Goal: Task Accomplishment & Management: Manage account settings

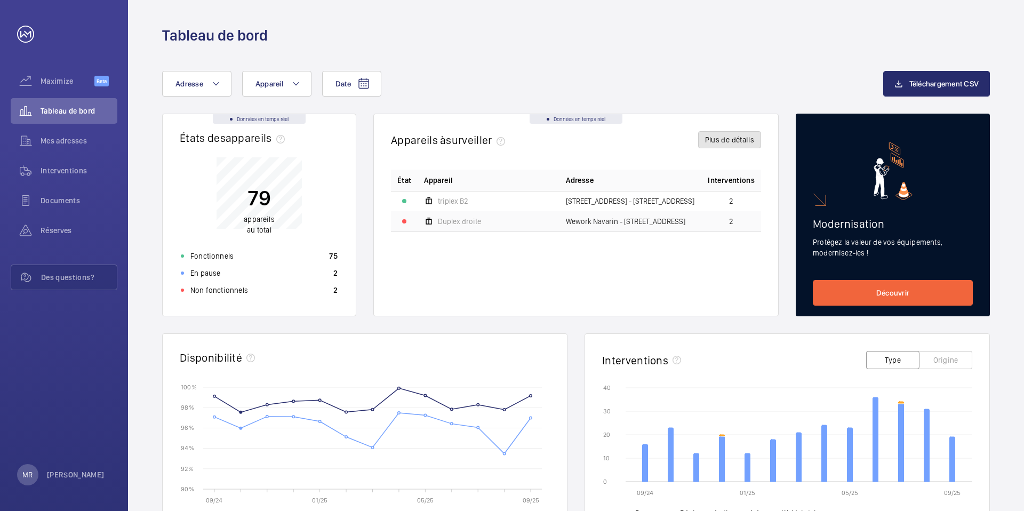
click at [727, 143] on button "Plus de détails" at bounding box center [729, 139] width 63 height 17
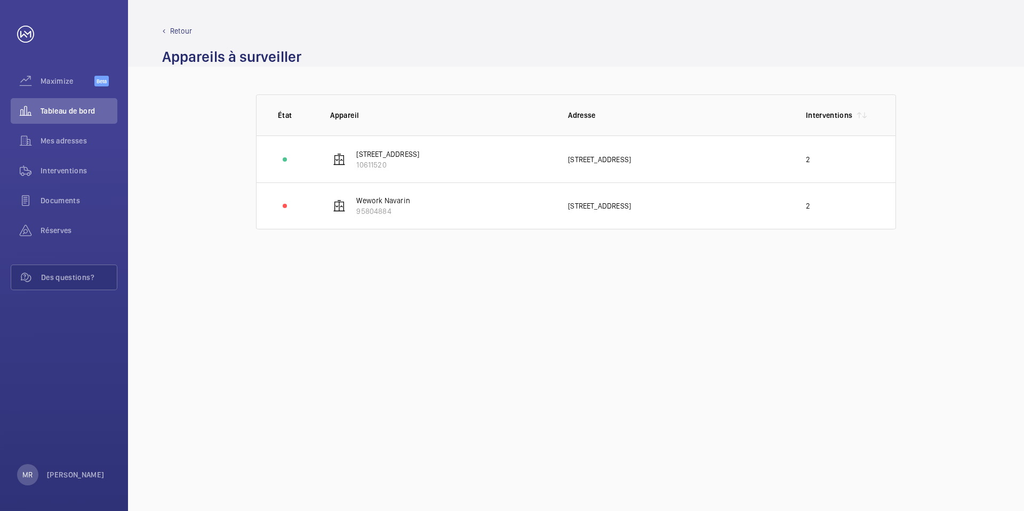
click at [190, 34] on p "Retour" at bounding box center [181, 31] width 22 height 11
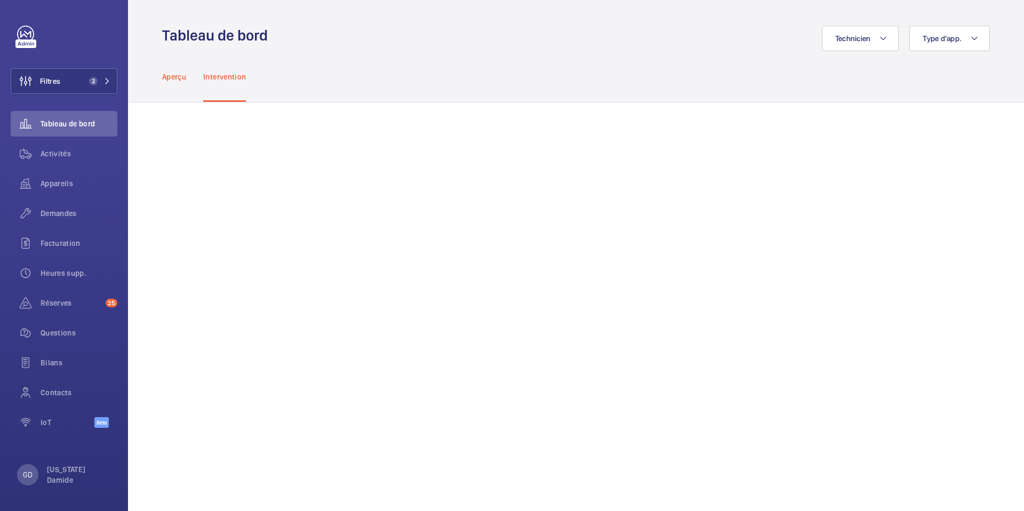
click at [181, 79] on p "Aperçu" at bounding box center [174, 76] width 24 height 11
click at [230, 77] on p "Intervention" at bounding box center [224, 76] width 43 height 11
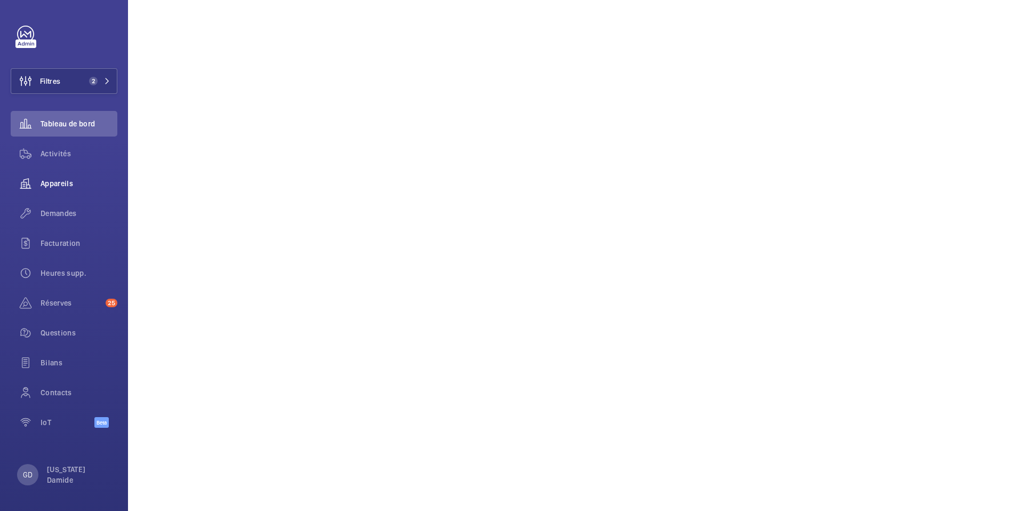
scroll to position [947, 0]
click at [110, 81] on mat-icon at bounding box center [107, 81] width 6 height 6
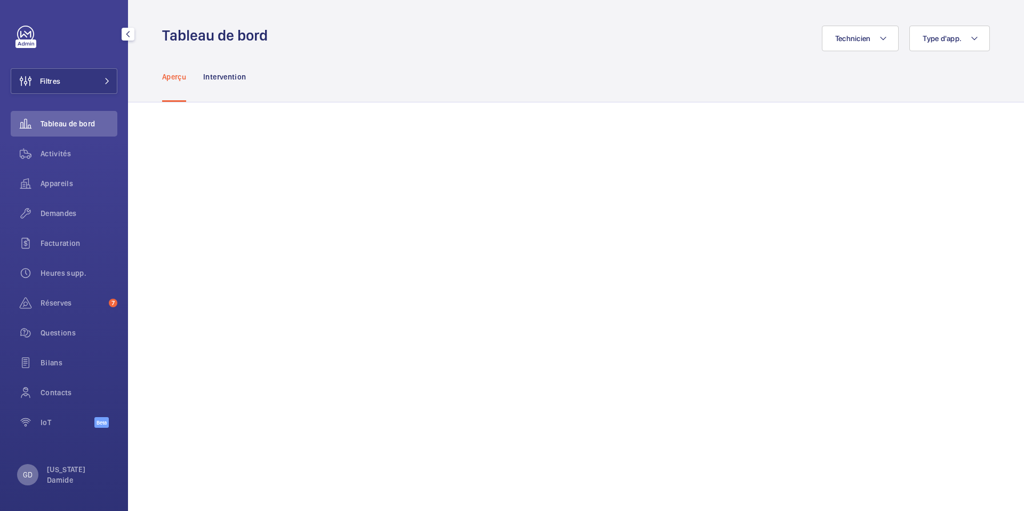
click at [31, 480] on div "GD" at bounding box center [27, 474] width 21 height 21
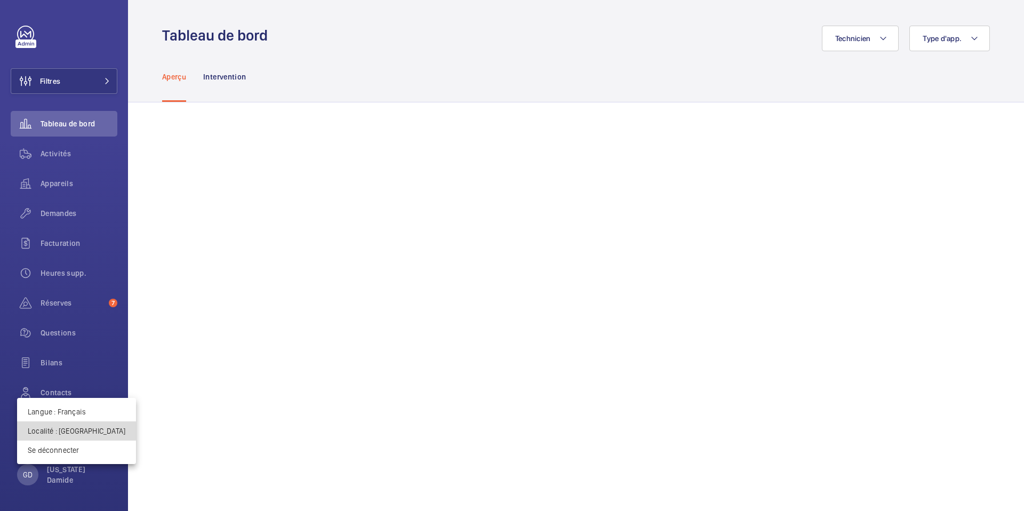
click at [88, 428] on p "Localité : [GEOGRAPHIC_DATA]" at bounding box center [77, 430] width 98 height 11
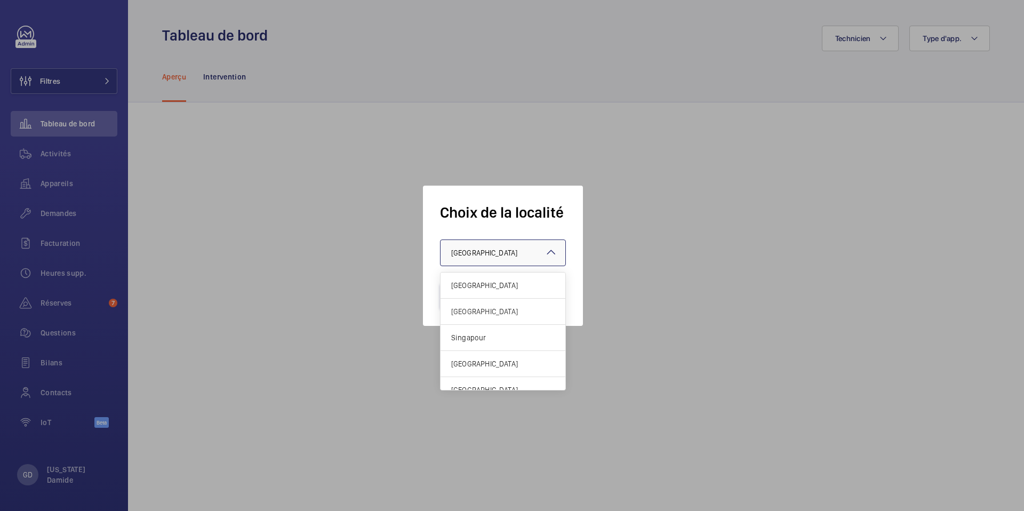
click at [492, 248] on span "Royaume-Uni" at bounding box center [484, 252] width 66 height 9
click at [488, 276] on div "[GEOGRAPHIC_DATA]" at bounding box center [502, 285] width 125 height 26
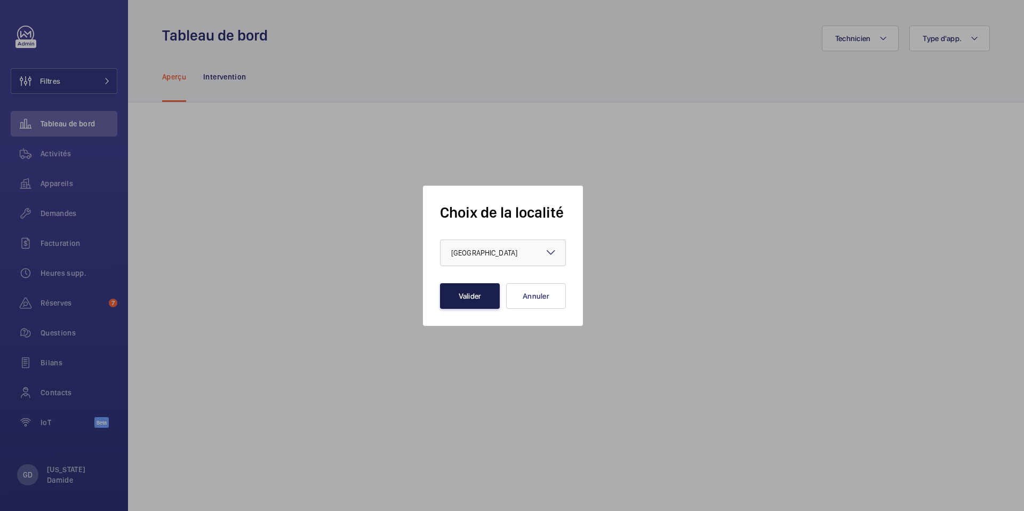
click at [470, 285] on button "Valider" at bounding box center [470, 296] width 60 height 26
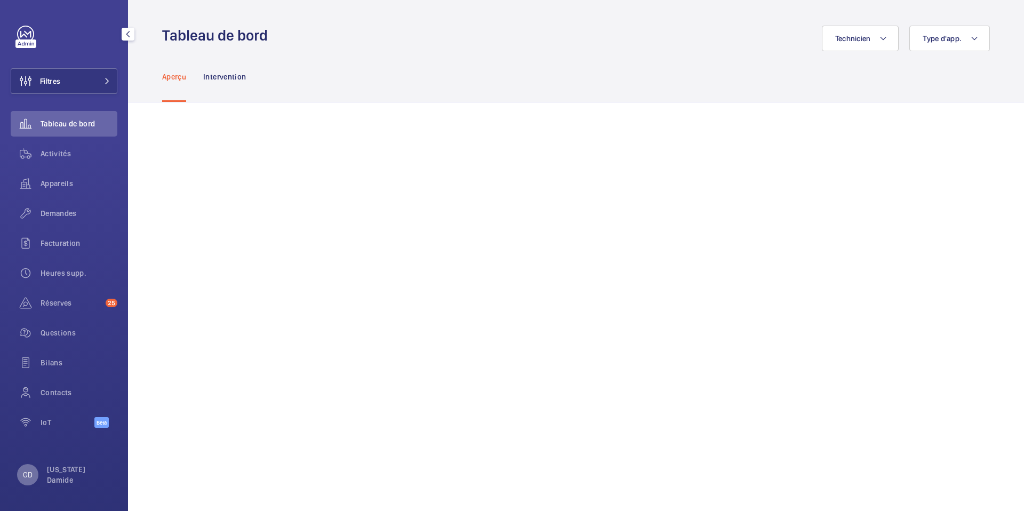
click at [25, 476] on p "GD" at bounding box center [28, 474] width 10 height 11
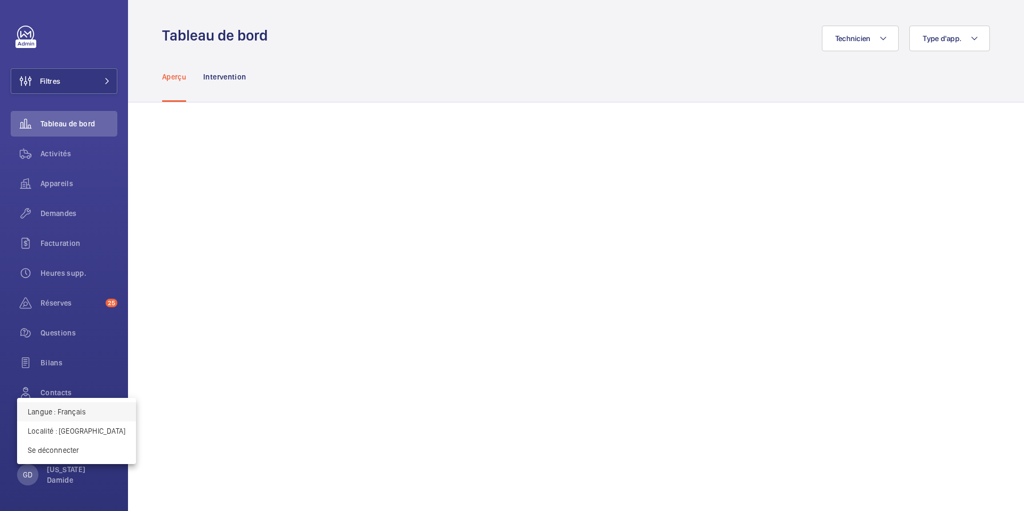
click at [77, 414] on p "Langue : Français" at bounding box center [77, 411] width 98 height 11
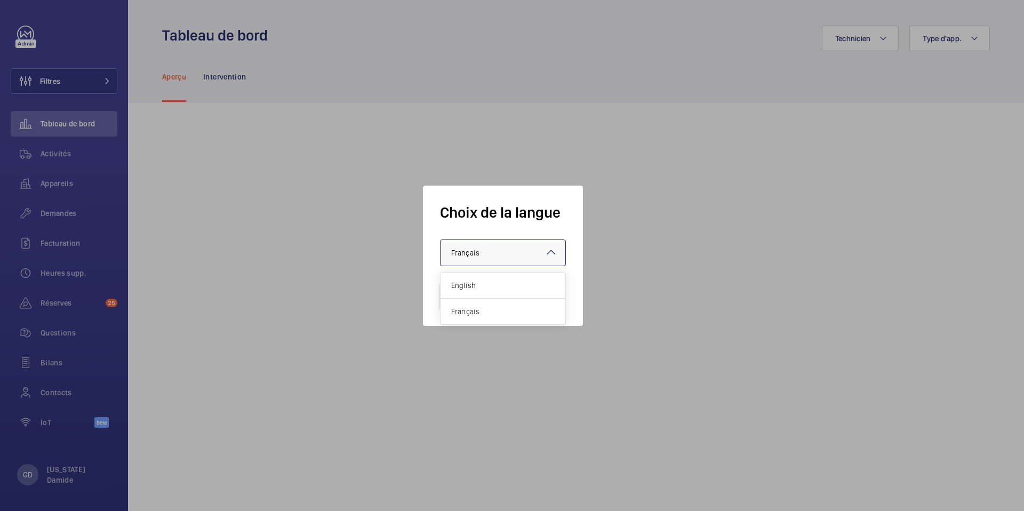
click at [499, 257] on div "× Français" at bounding box center [478, 252] width 55 height 11
click at [482, 291] on div "English" at bounding box center [502, 285] width 125 height 26
click at [477, 295] on button "Valider" at bounding box center [470, 296] width 60 height 26
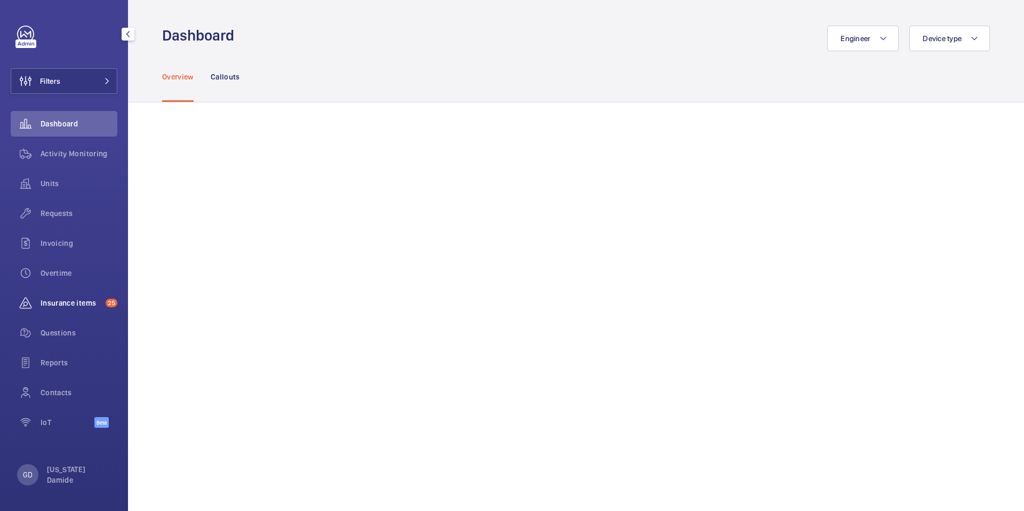
click at [62, 303] on span "Insurance items" at bounding box center [71, 302] width 61 height 11
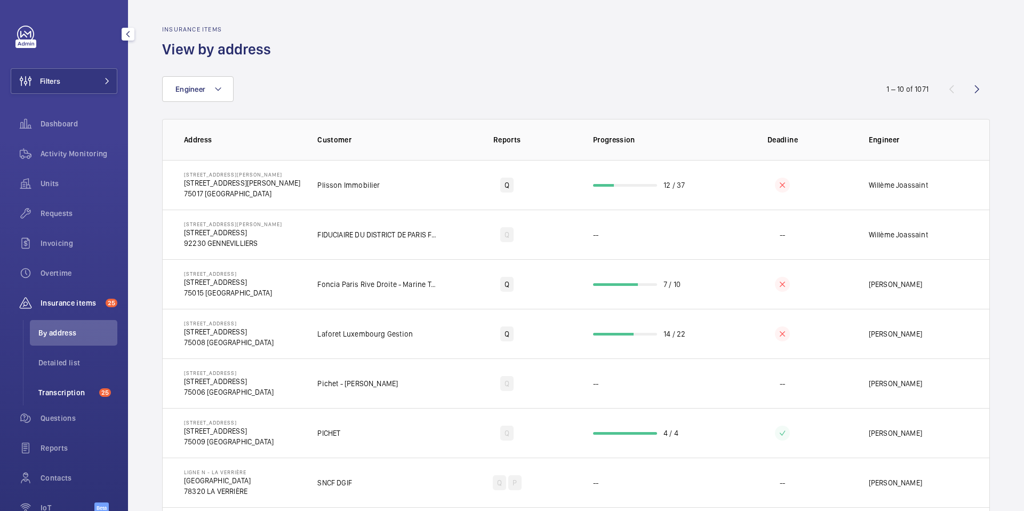
click at [58, 388] on span "Transcription" at bounding box center [66, 392] width 57 height 11
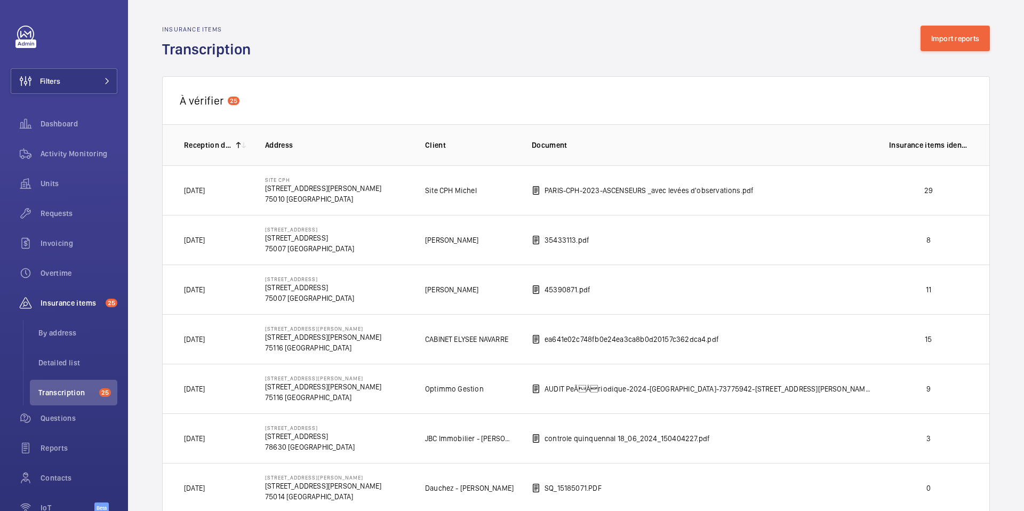
click at [238, 143] on mat-icon at bounding box center [238, 145] width 9 height 9
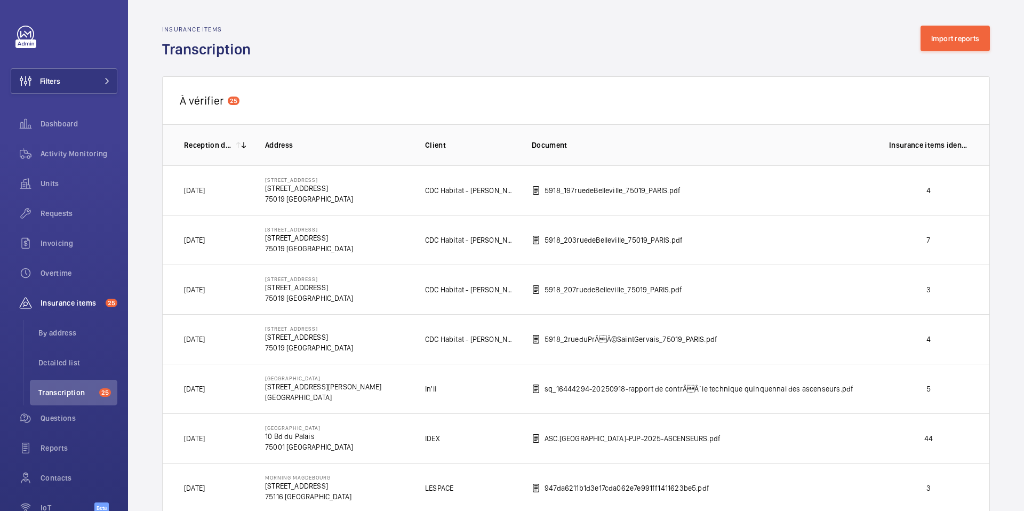
click at [238, 143] on mat-icon at bounding box center [238, 145] width 9 height 9
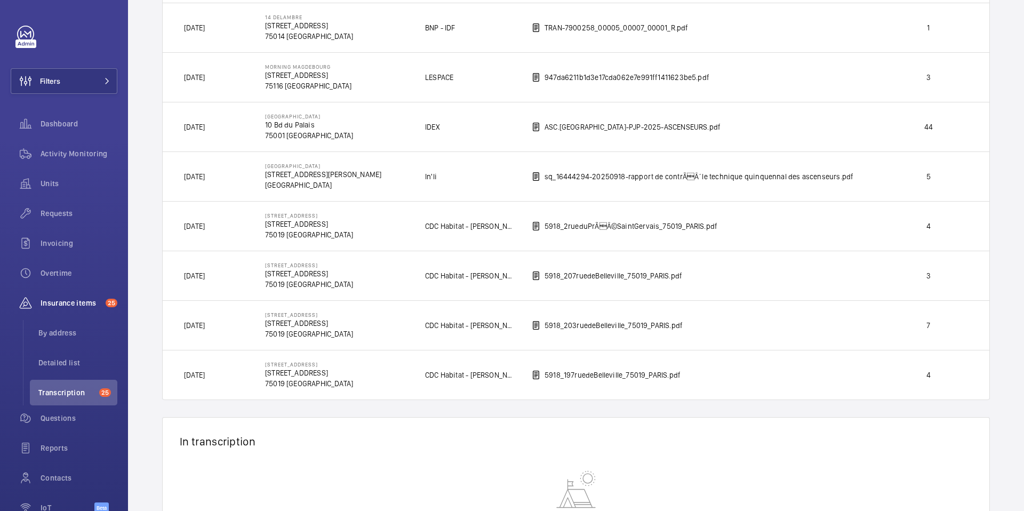
scroll to position [61, 0]
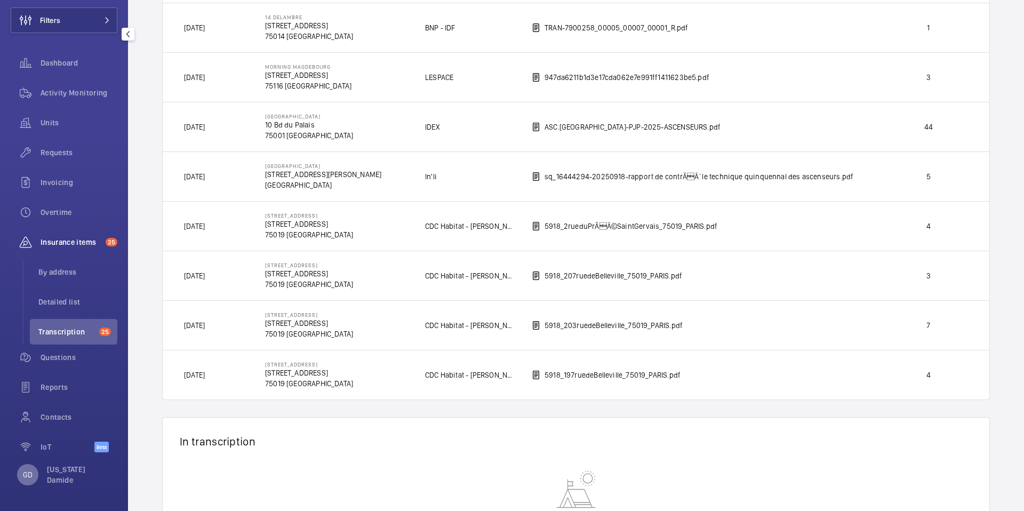
click at [30, 474] on p "GD" at bounding box center [28, 474] width 10 height 11
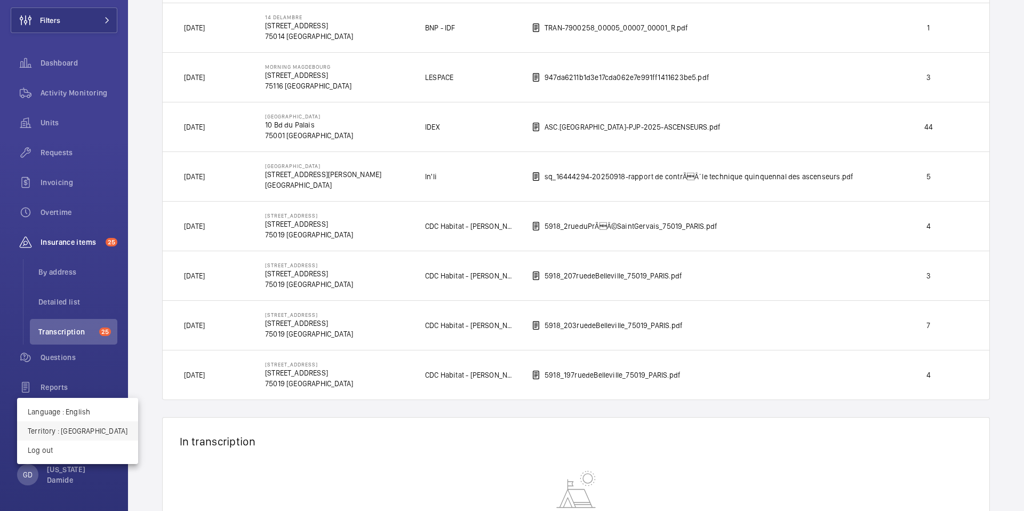
click at [79, 429] on p "Territory : France" at bounding box center [78, 430] width 100 height 11
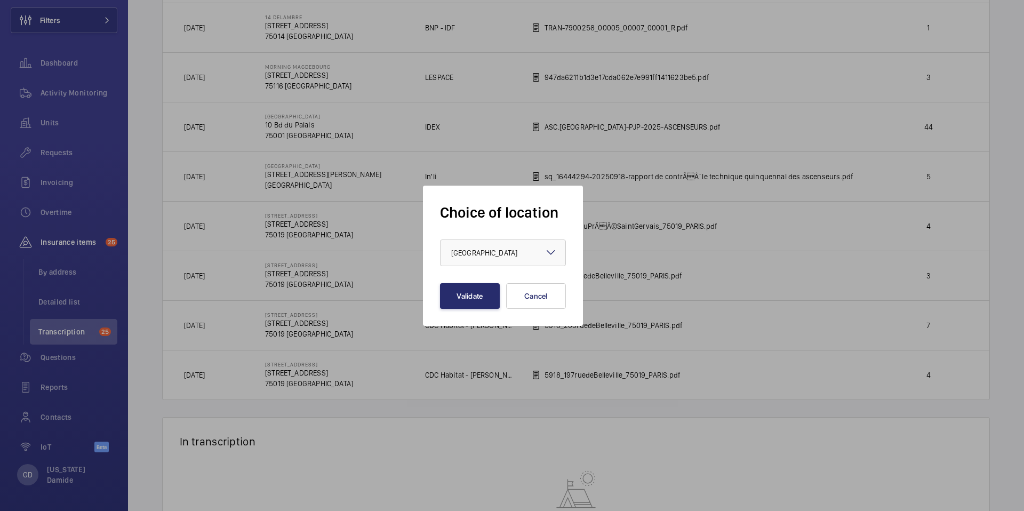
click at [476, 237] on form "Choice of location × France × Validate Cancel" at bounding box center [503, 256] width 126 height 106
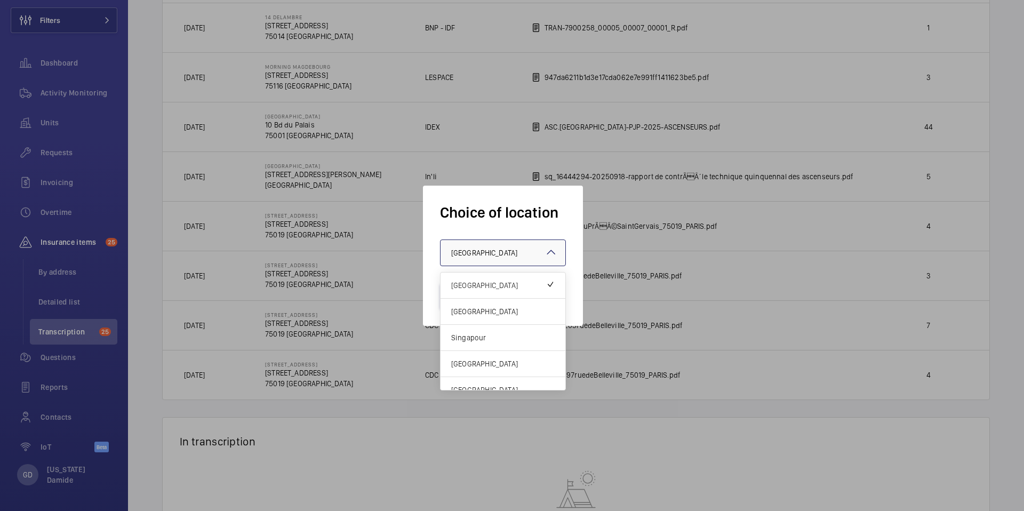
click at [474, 259] on div at bounding box center [502, 253] width 125 height 26
click at [478, 306] on span "United Kingdom" at bounding box center [502, 311] width 103 height 11
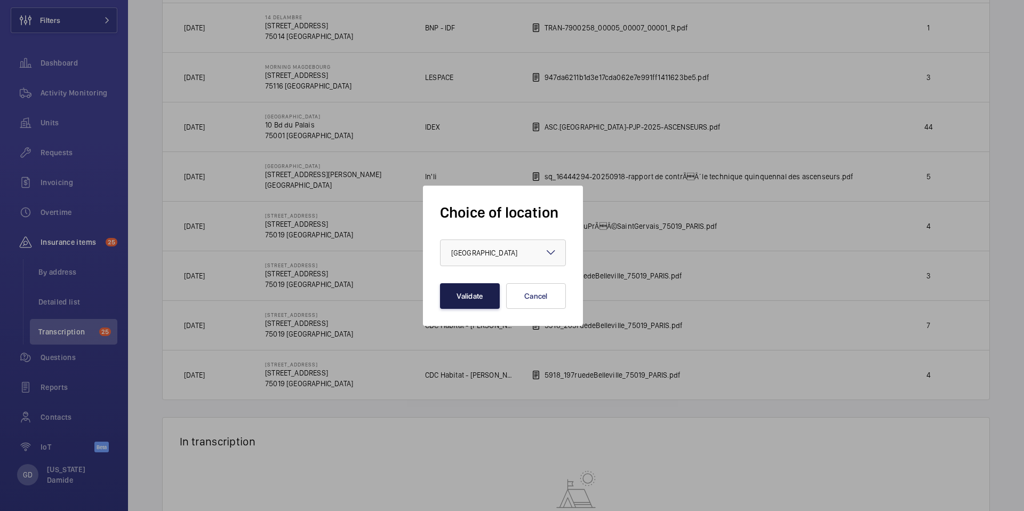
click at [478, 303] on button "Validate" at bounding box center [470, 296] width 60 height 26
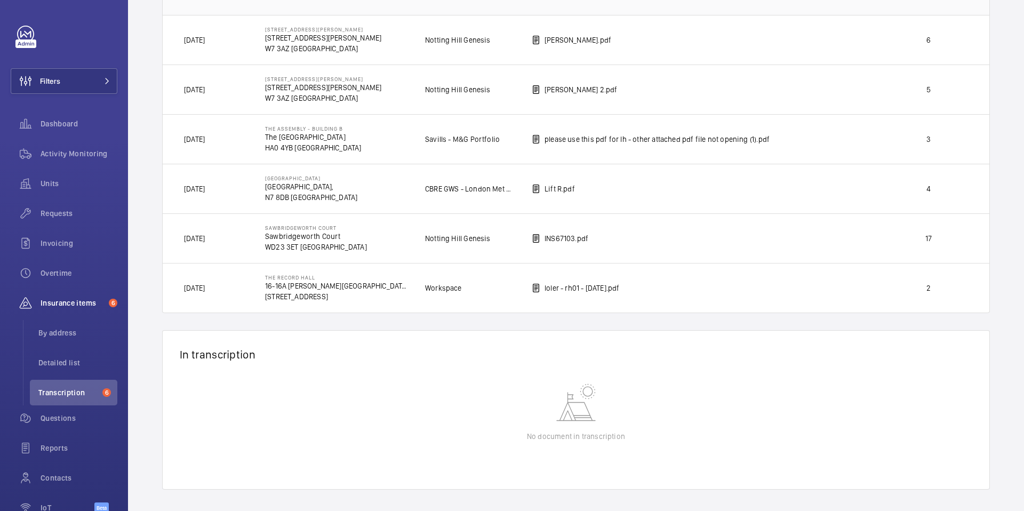
scroll to position [155, 0]
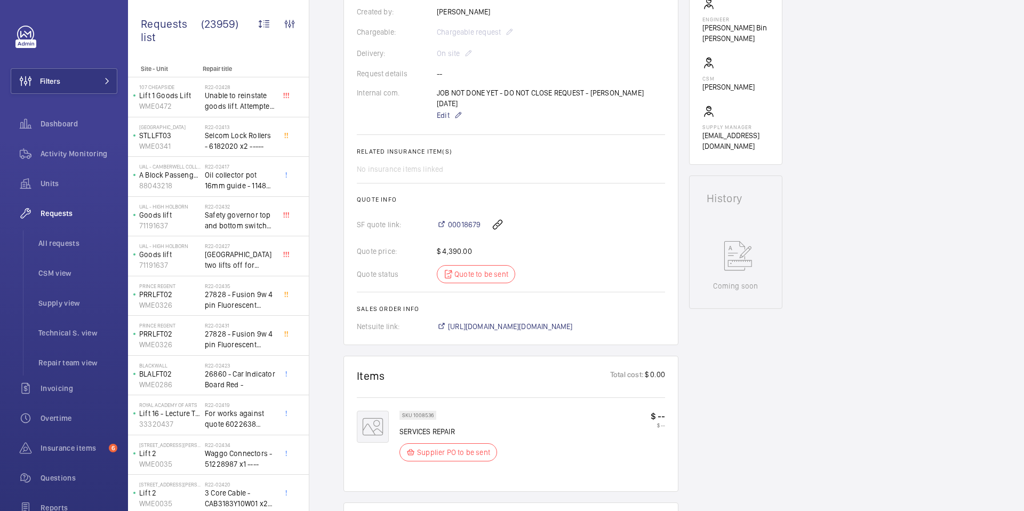
scroll to position [304, 0]
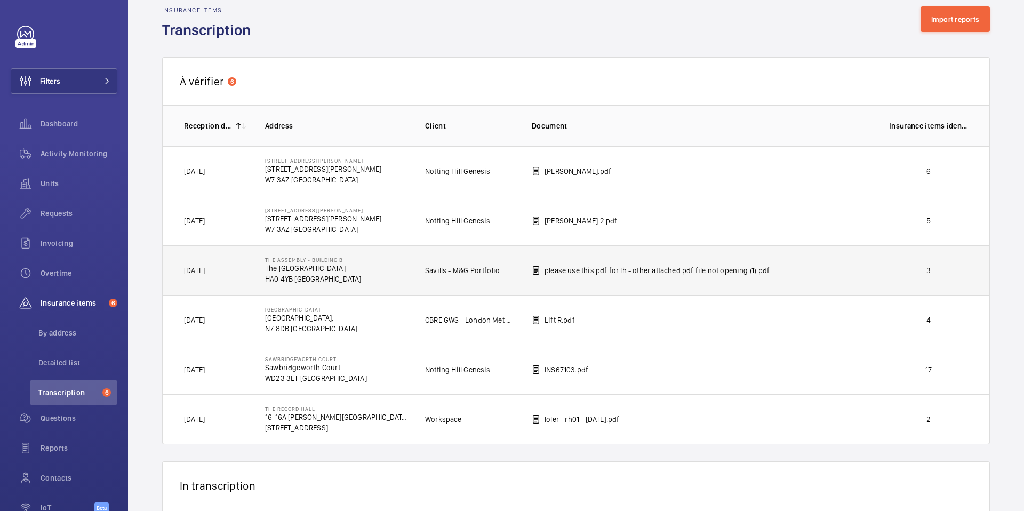
scroll to position [20, 0]
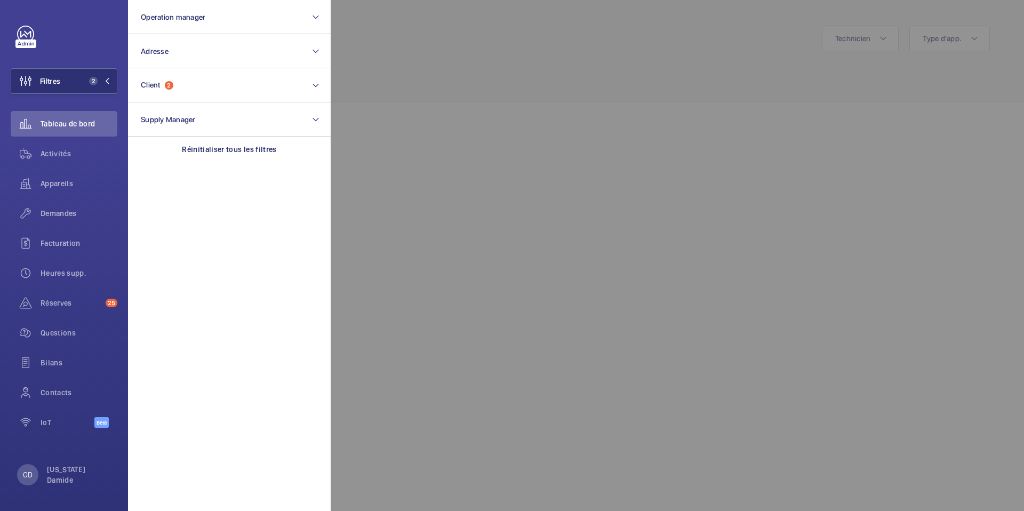
scroll to position [947, 0]
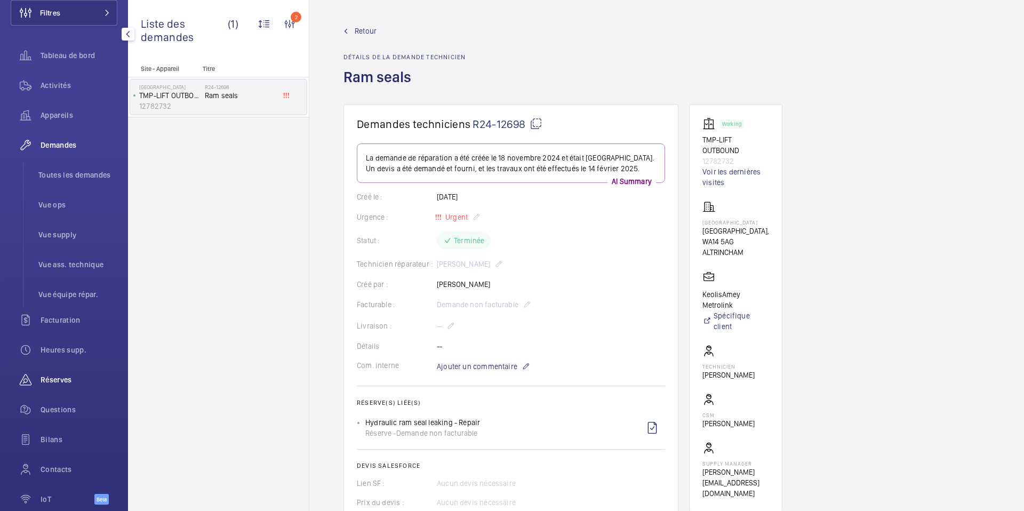
scroll to position [109, 0]
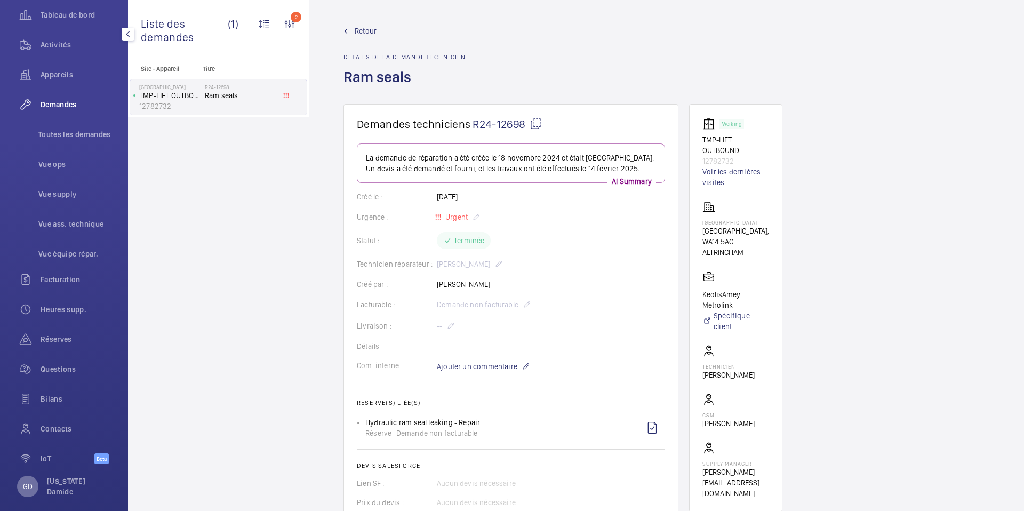
click at [35, 491] on div "GD" at bounding box center [27, 486] width 21 height 21
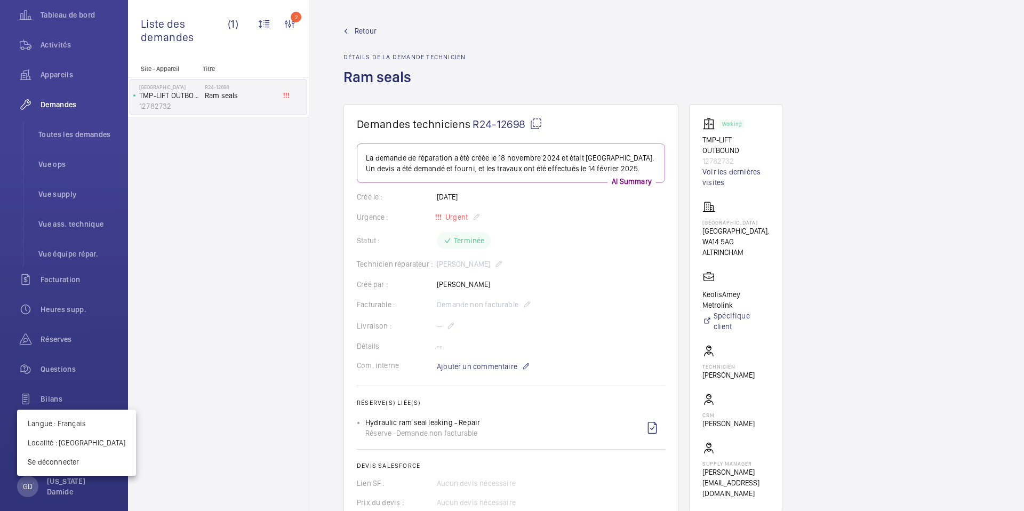
click at [66, 336] on div at bounding box center [512, 255] width 1024 height 511
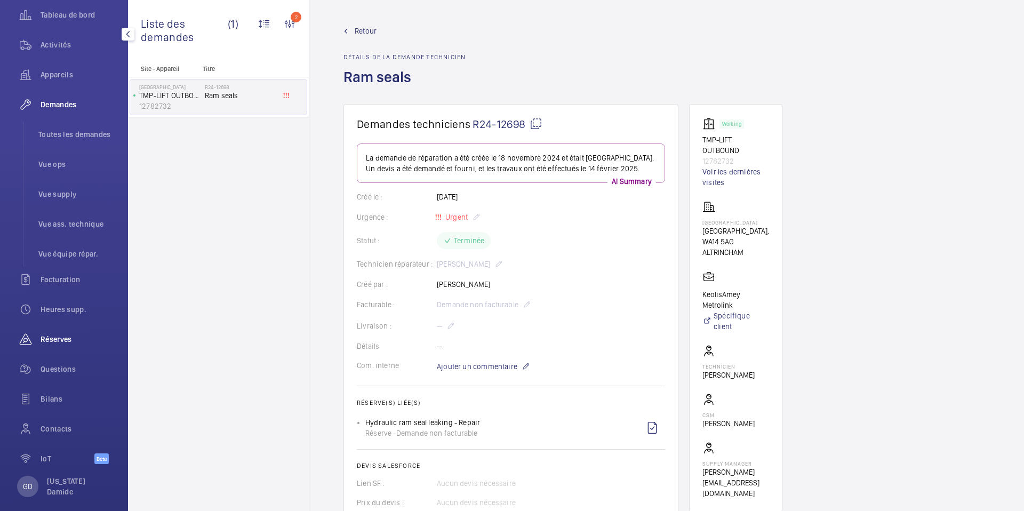
click at [66, 339] on span "Réserves" at bounding box center [79, 339] width 77 height 11
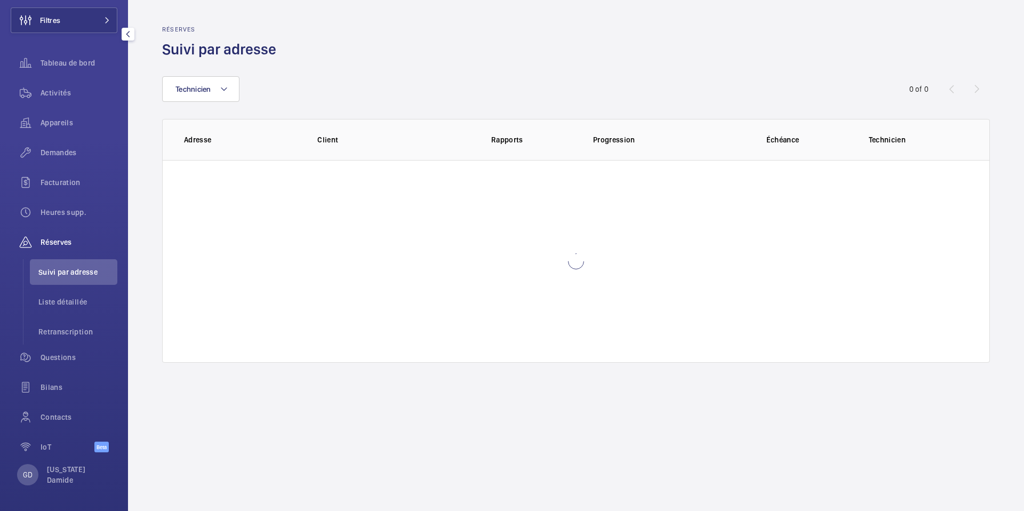
scroll to position [61, 0]
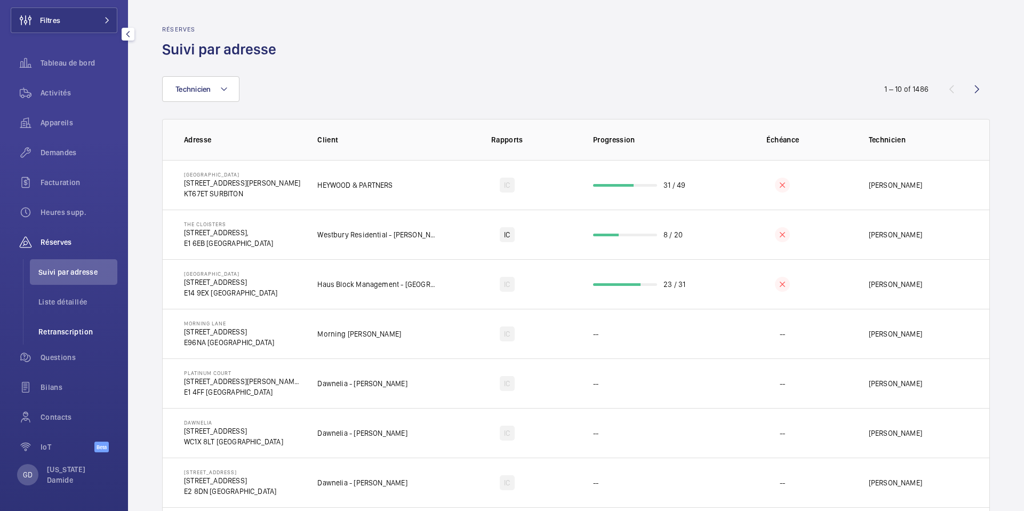
click at [84, 334] on span "Retranscription" at bounding box center [77, 331] width 79 height 11
